Goal: Task Accomplishment & Management: Use online tool/utility

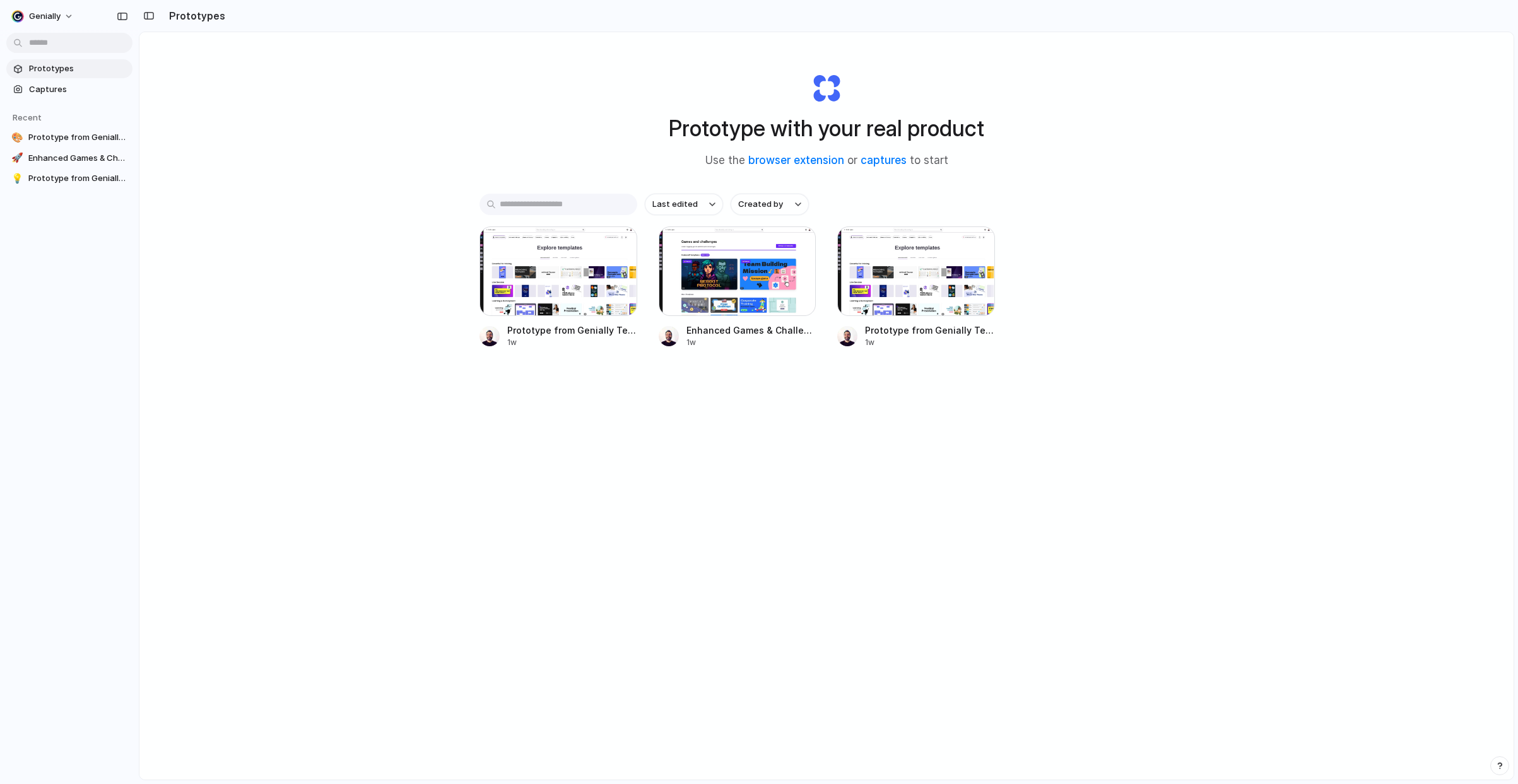
click at [67, 64] on span "Prototypes" at bounding box center [78, 68] width 99 height 13
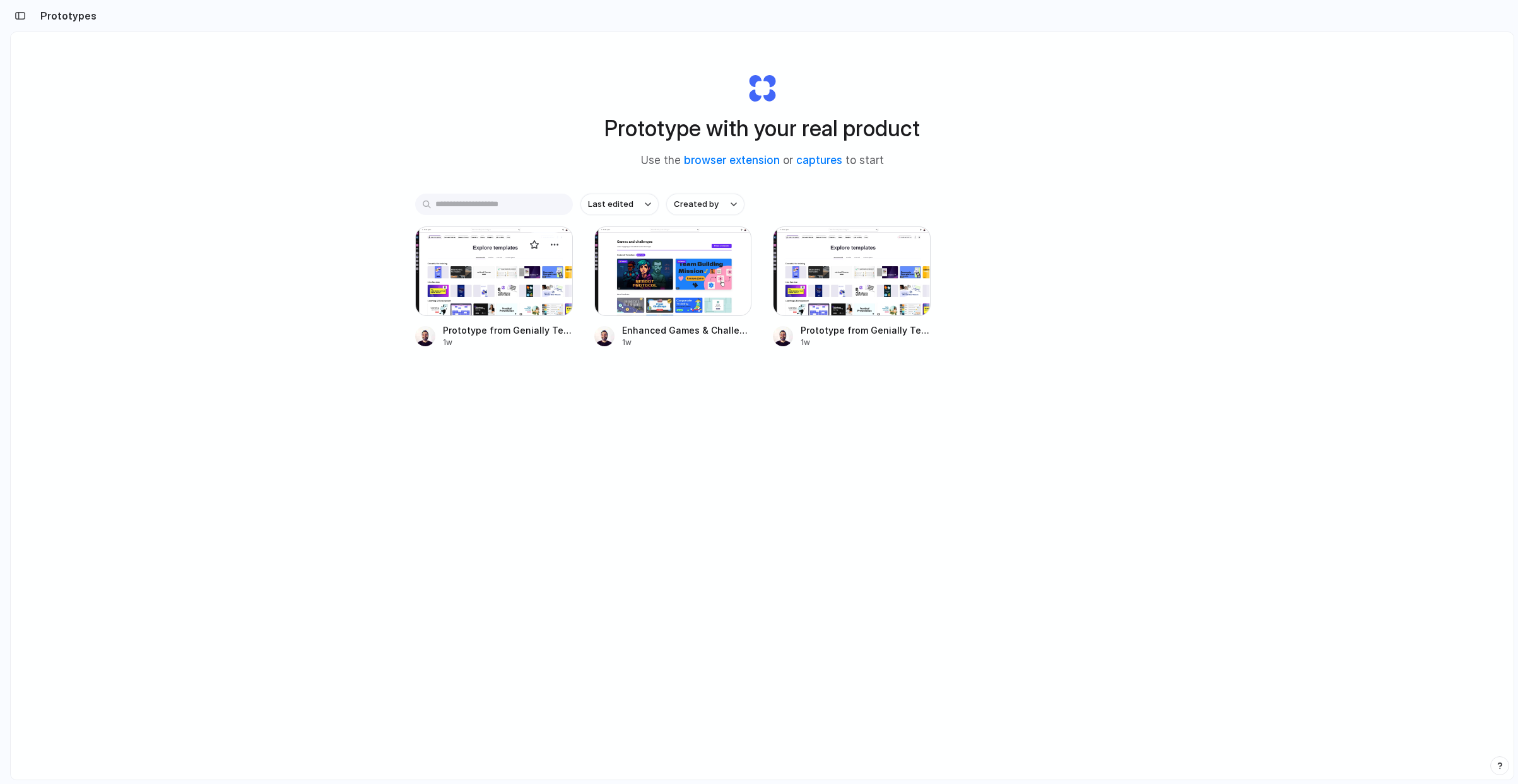
click at [484, 281] on div at bounding box center [494, 271] width 158 height 89
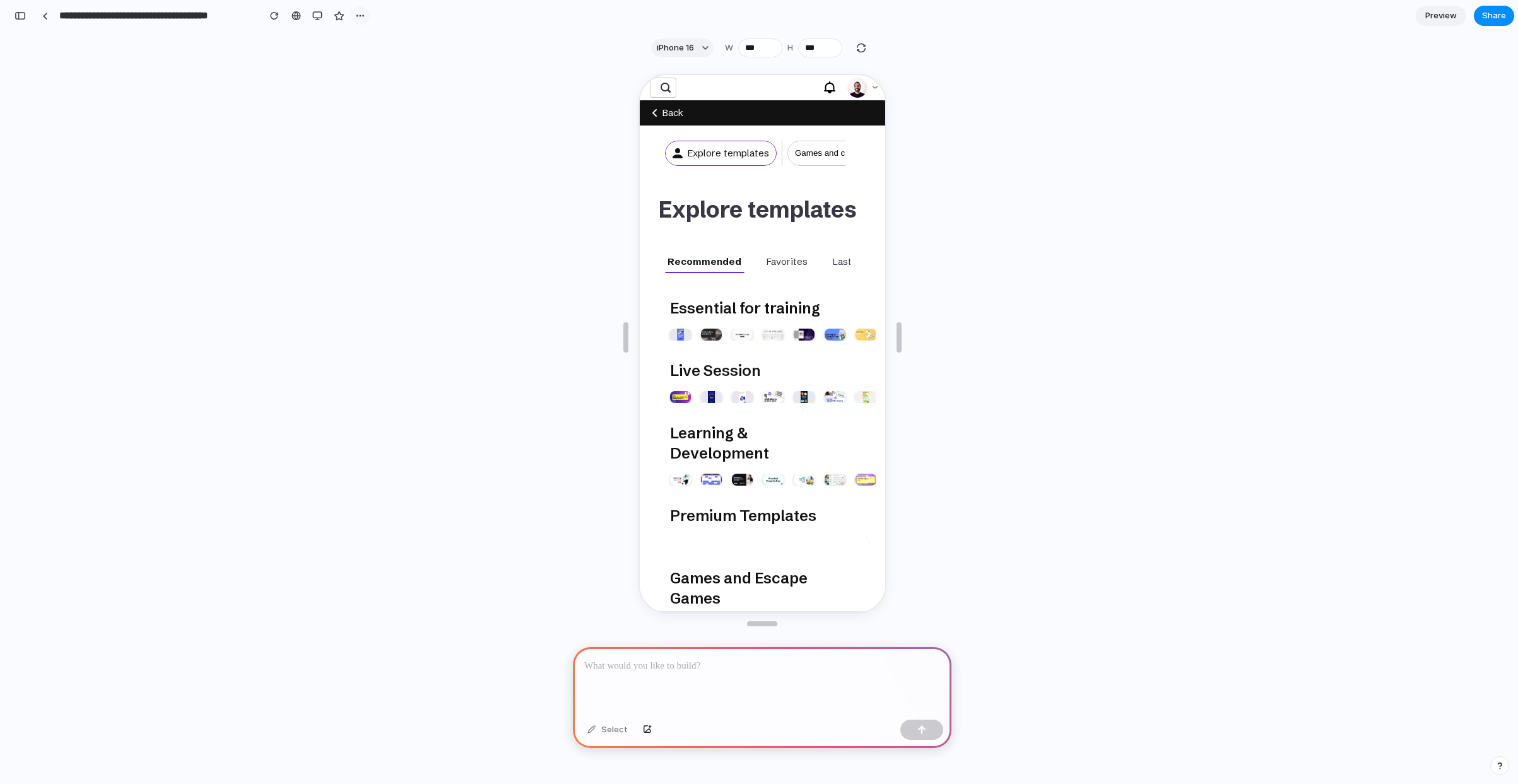
click at [358, 14] on div "button" at bounding box center [360, 15] width 10 height 10
click at [262, 144] on div "Duplicate Delete" at bounding box center [759, 392] width 1518 height 784
click at [45, 14] on div at bounding box center [45, 16] width 5 height 7
